Goal: Information Seeking & Learning: Compare options

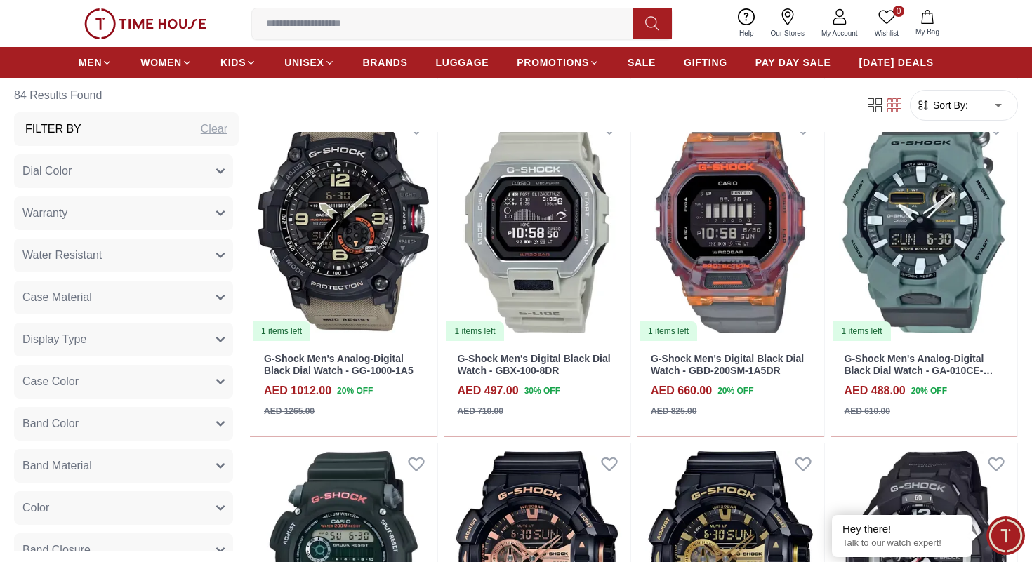
scroll to position [1288, 0]
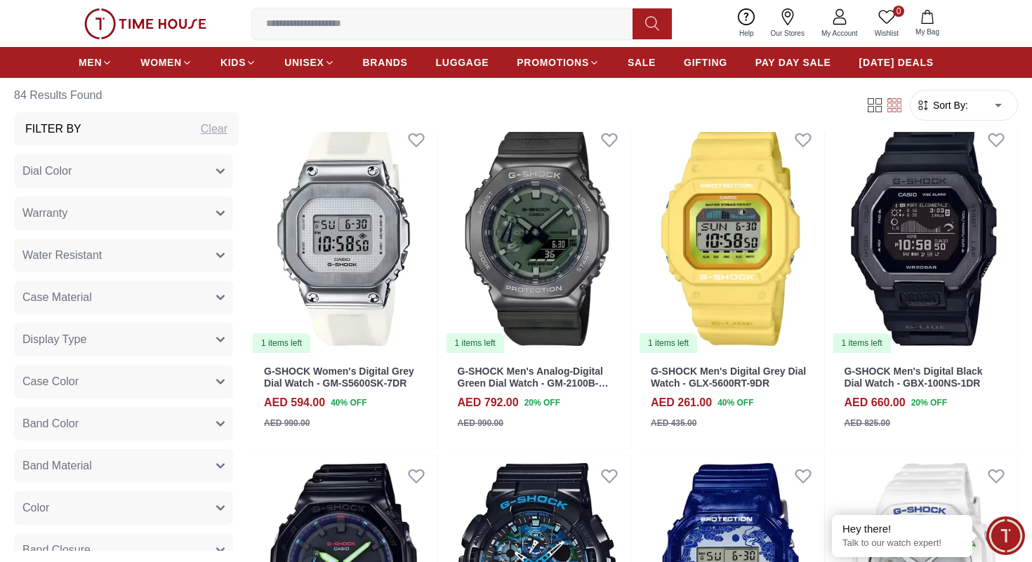
scroll to position [2632, 0]
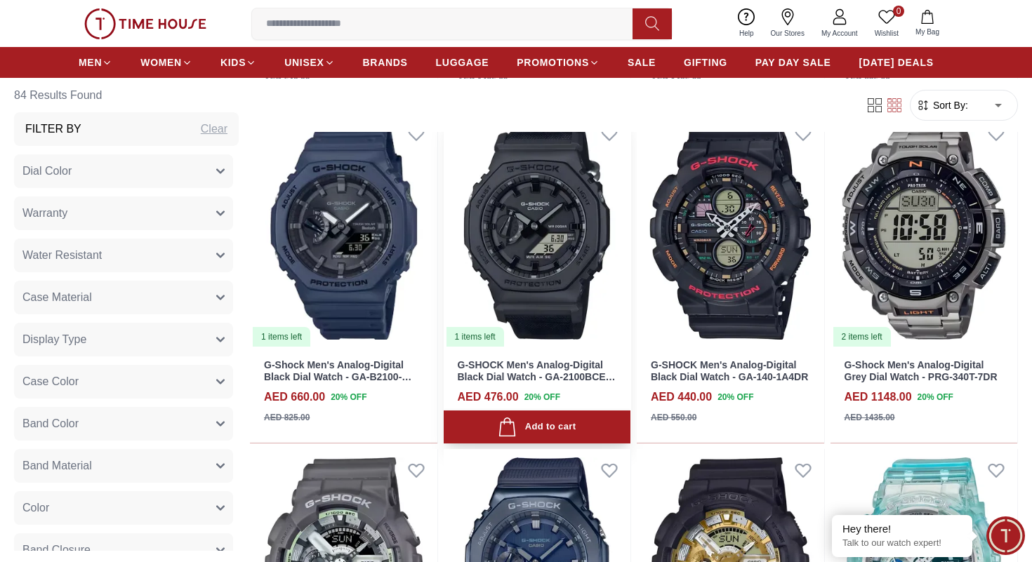
scroll to position [4975, 0]
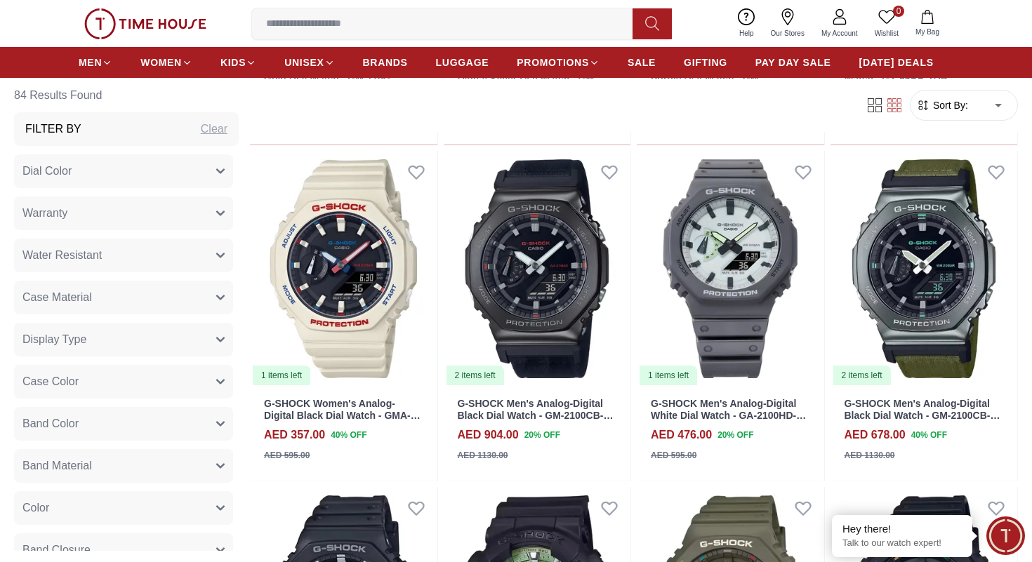
scroll to position [5957, 0]
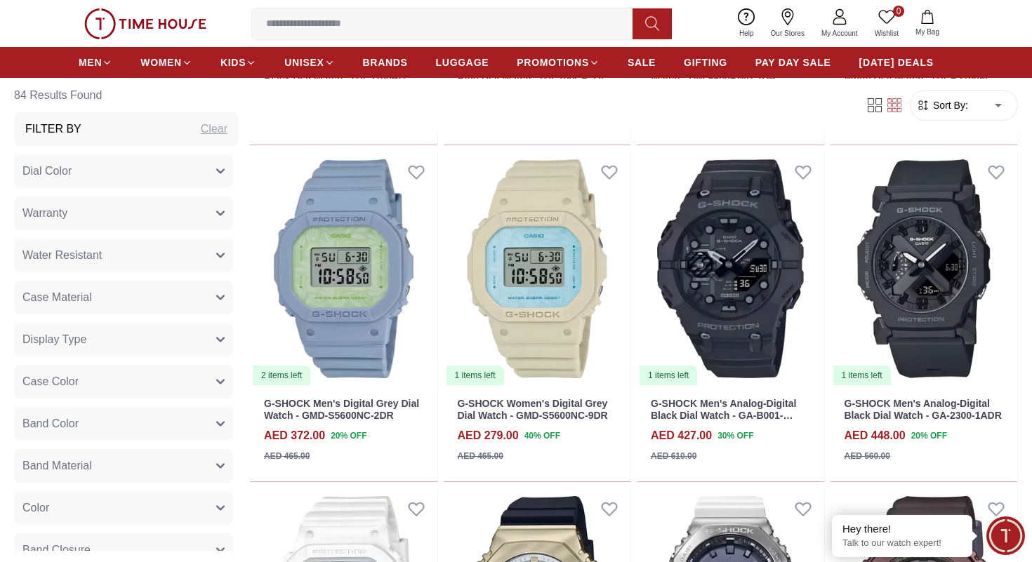
scroll to position [2938, 0]
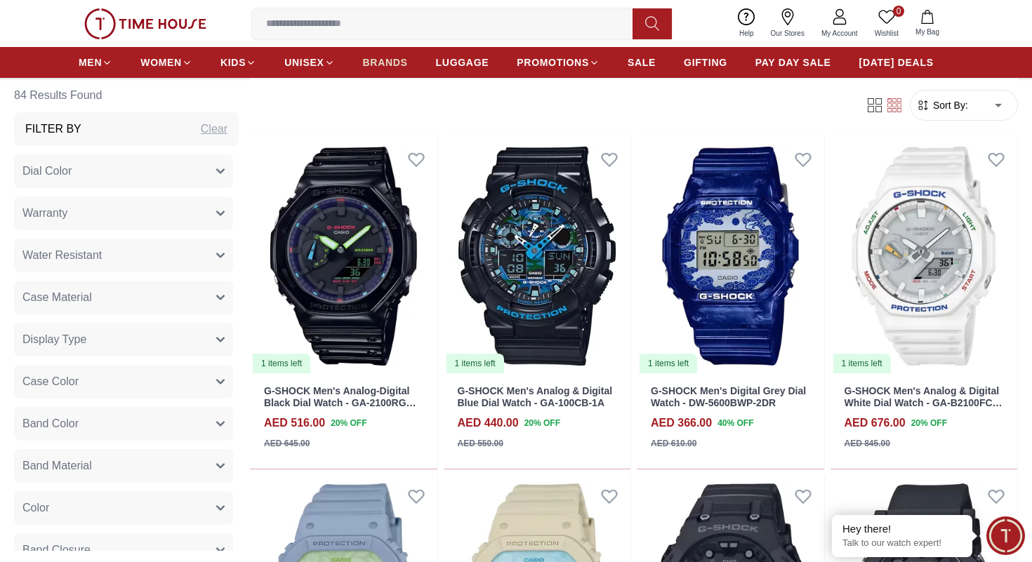
click at [394, 60] on span "BRANDS" at bounding box center [385, 62] width 45 height 14
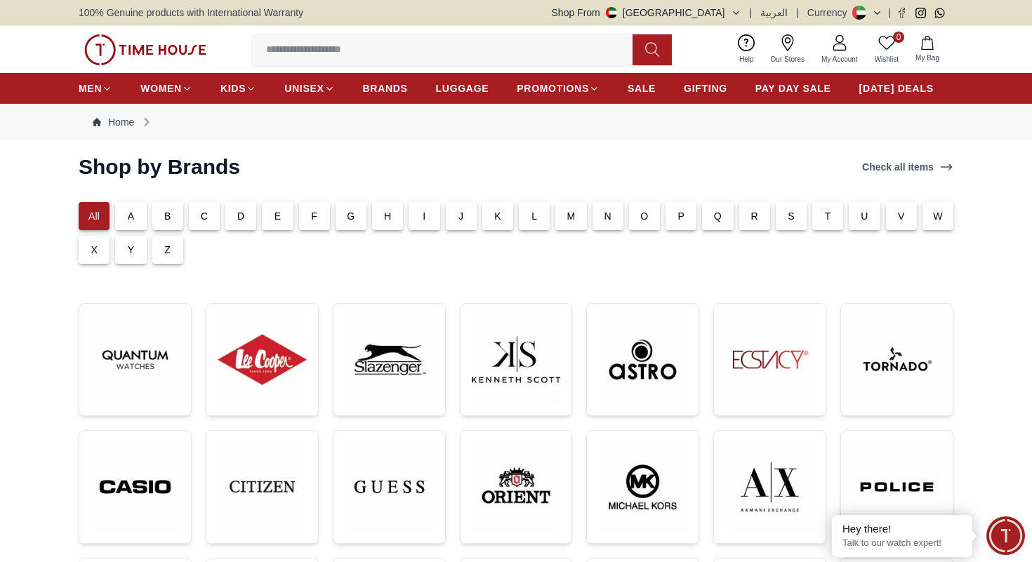
click at [192, 228] on div "C" at bounding box center [204, 216] width 31 height 28
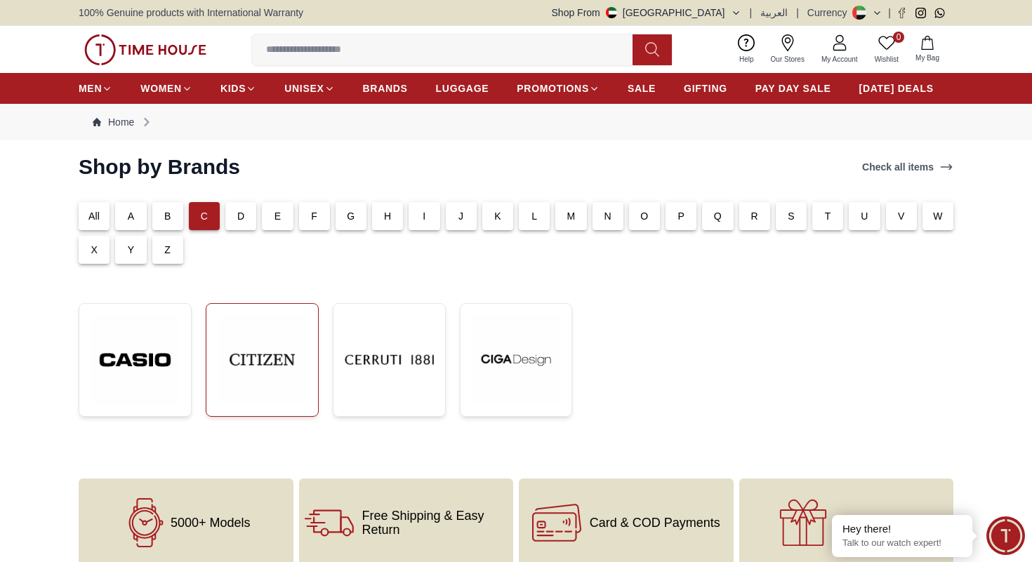
click at [248, 368] on img at bounding box center [262, 359] width 89 height 89
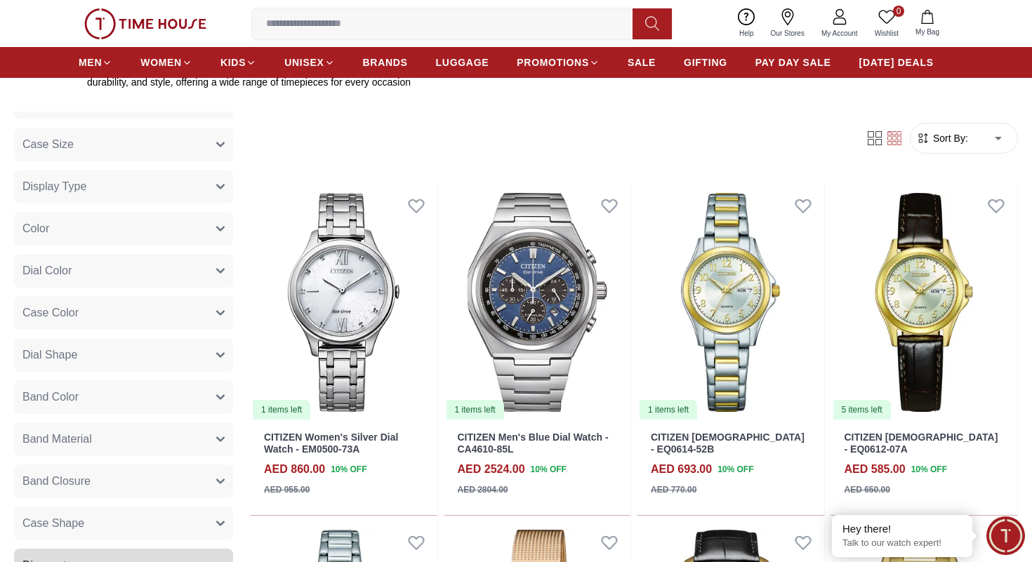
scroll to position [188, 0]
click at [176, 228] on button "Color" at bounding box center [123, 227] width 219 height 34
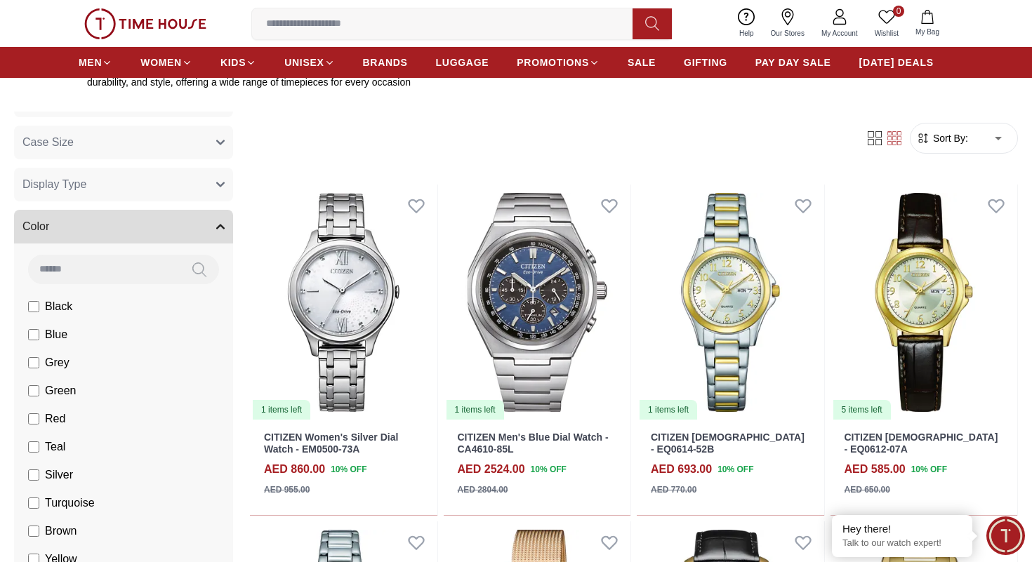
click at [176, 228] on button "Color" at bounding box center [123, 227] width 219 height 34
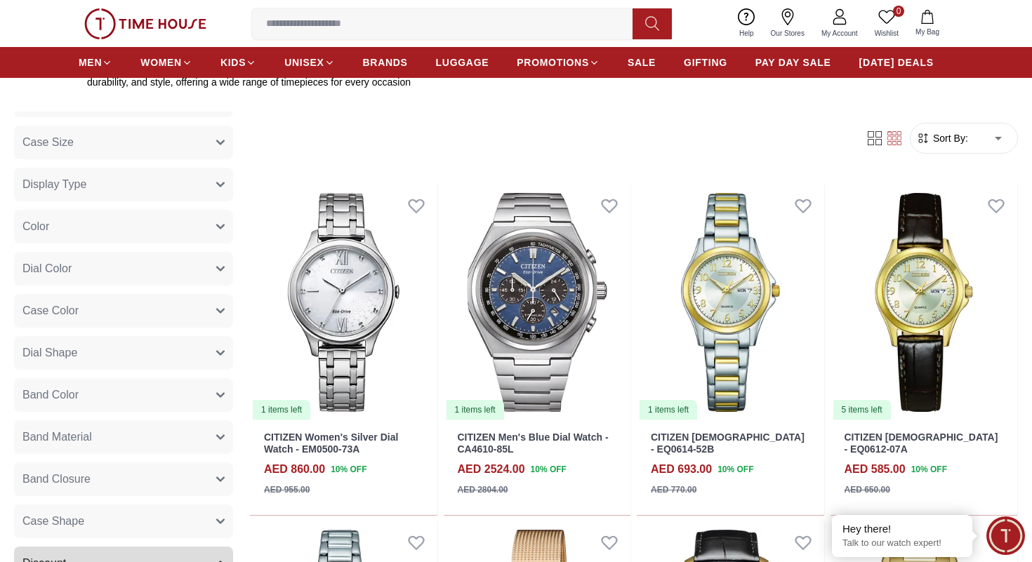
click at [157, 225] on button "Color" at bounding box center [123, 227] width 219 height 34
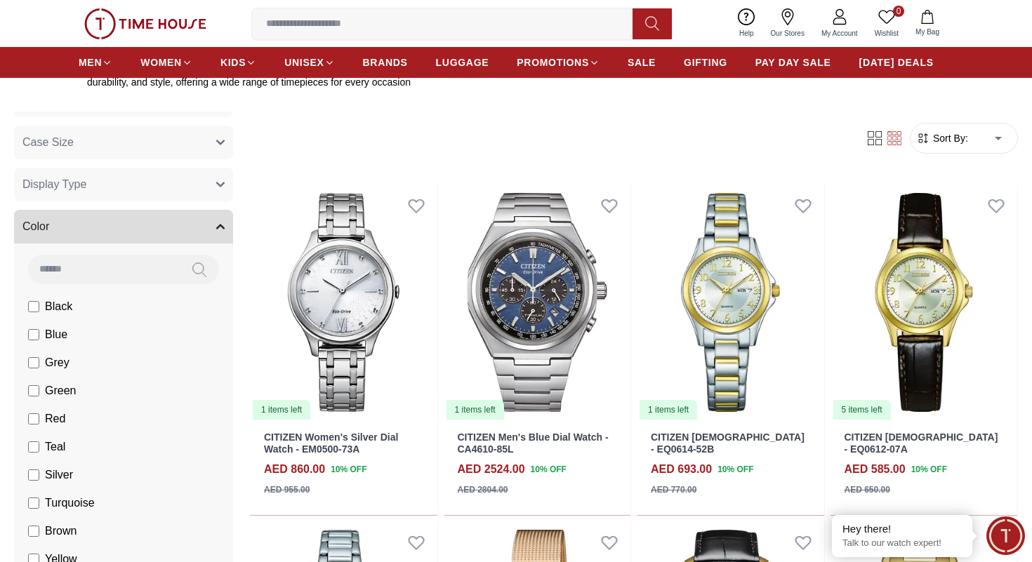
click at [157, 225] on button "Color" at bounding box center [123, 227] width 219 height 34
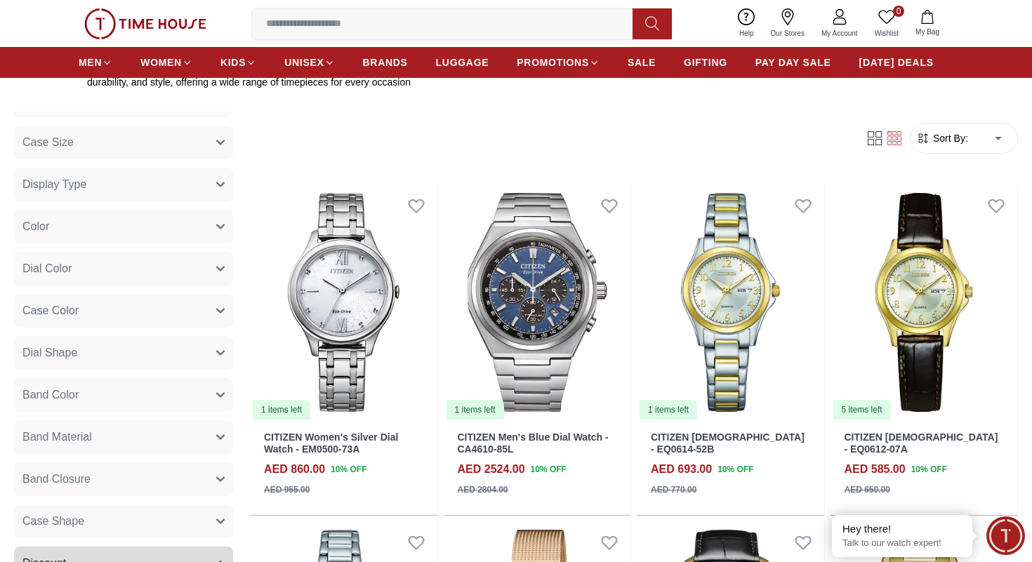
click at [173, 222] on button "Color" at bounding box center [123, 227] width 219 height 34
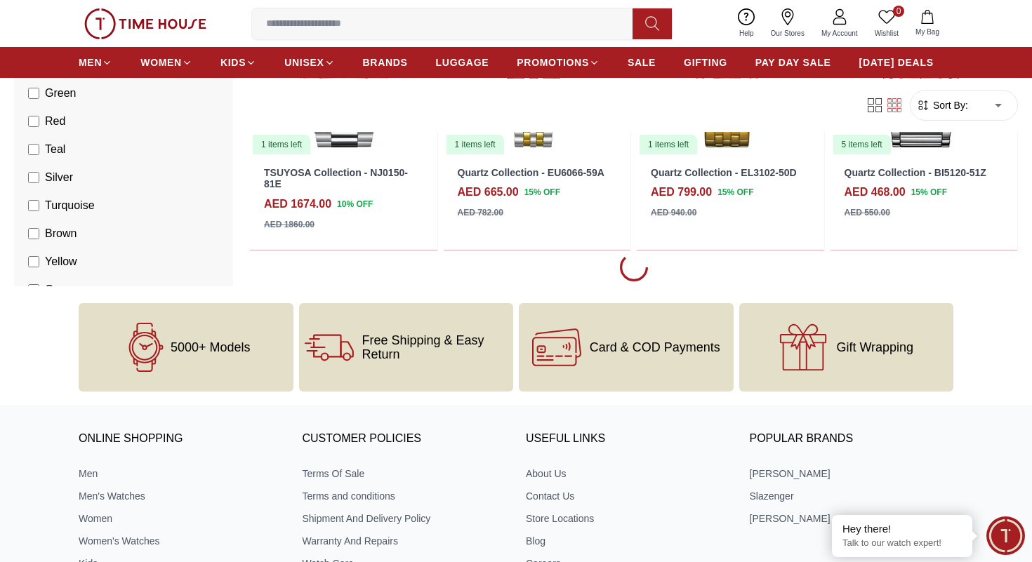
scroll to position [1967, 0]
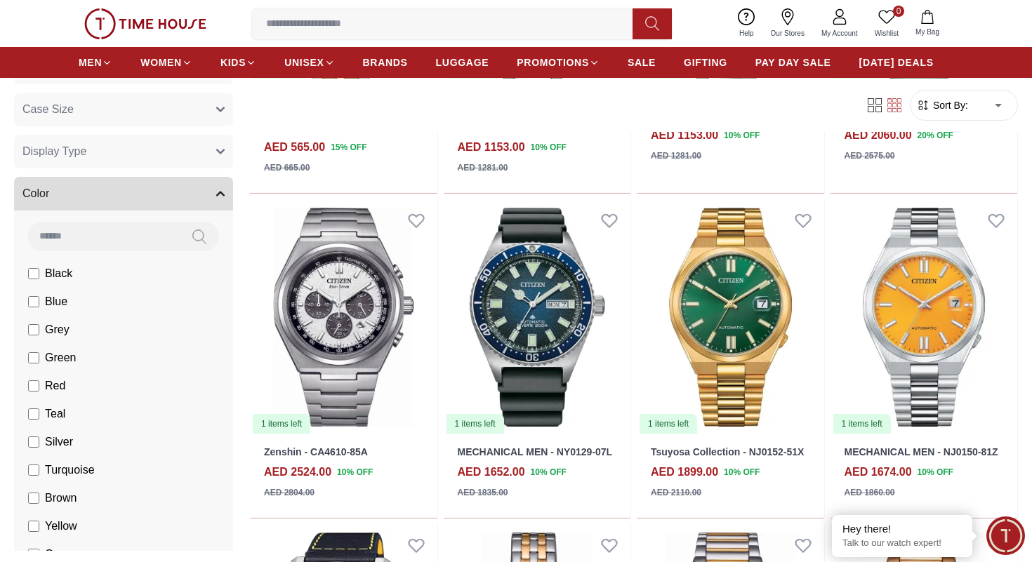
scroll to position [4217, 0]
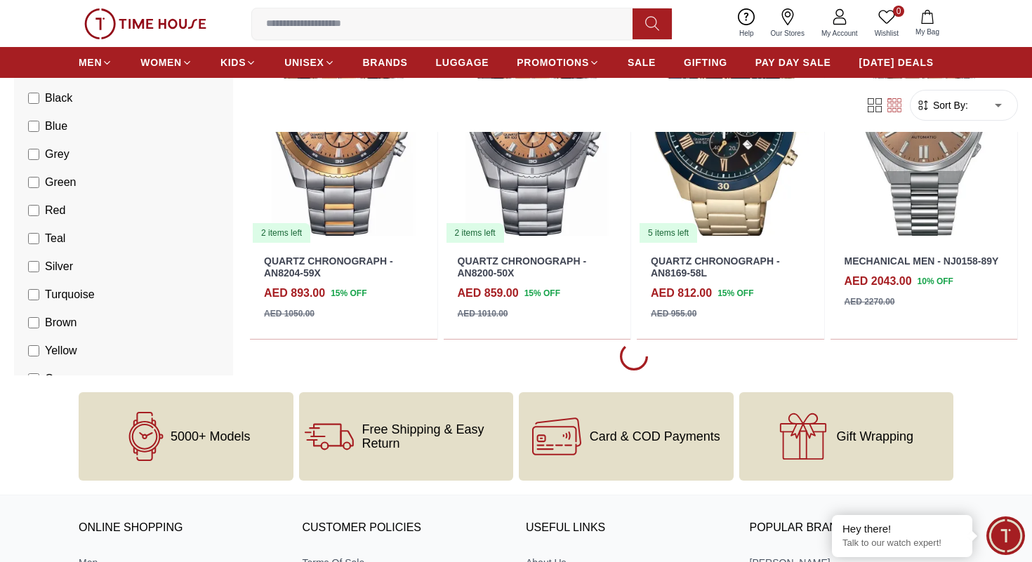
scroll to position [5382, 0]
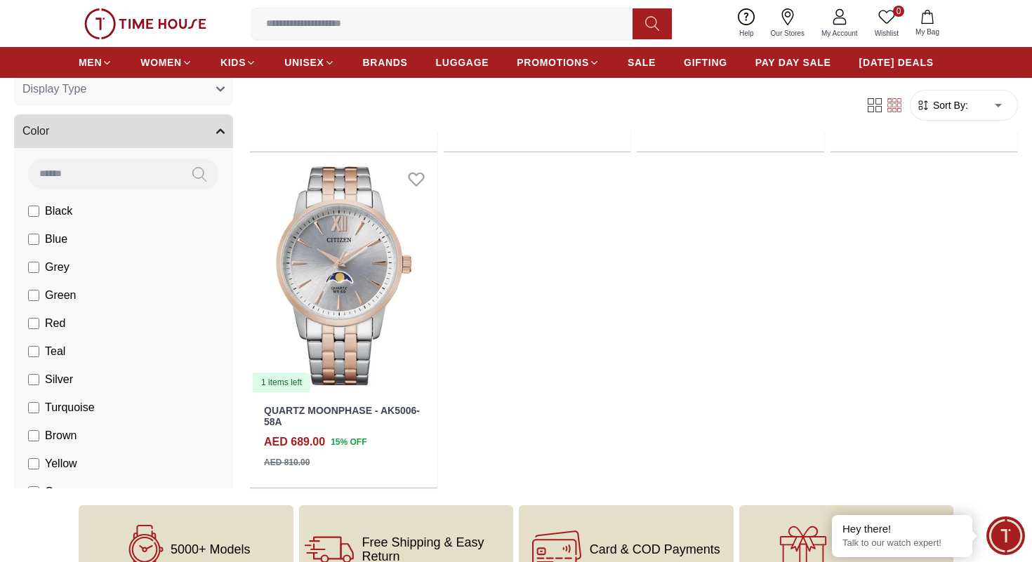
scroll to position [7897, 0]
